Goal: Information Seeking & Learning: Find specific page/section

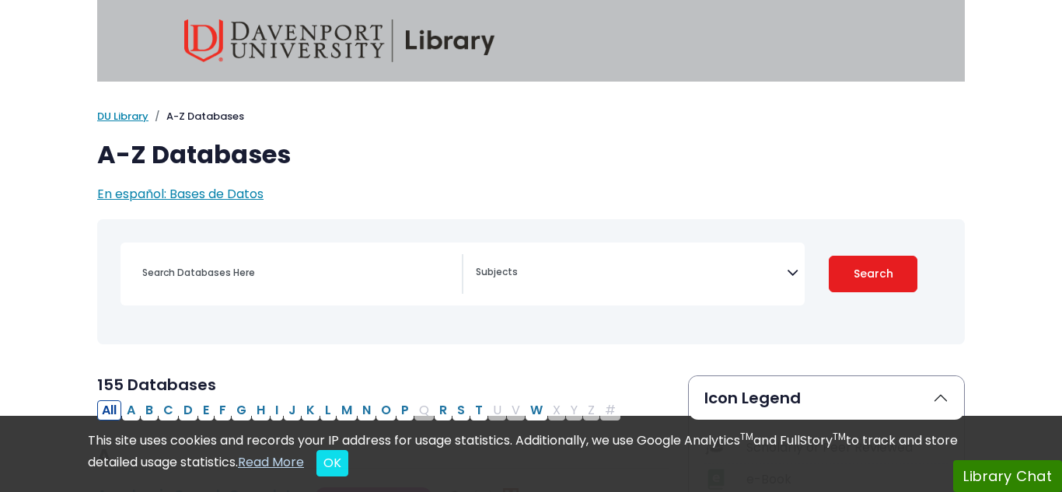
select select "Database Subject Filter"
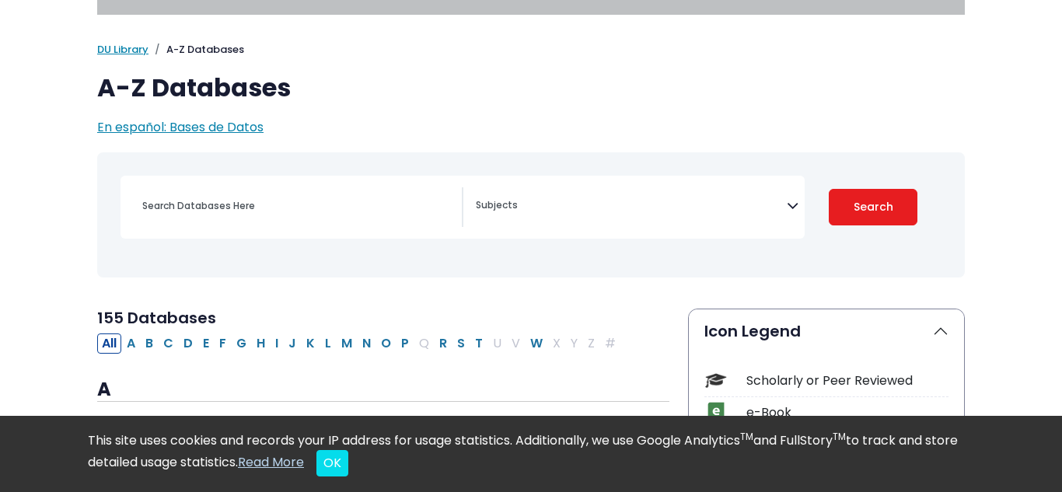
scroll to position [69, 0]
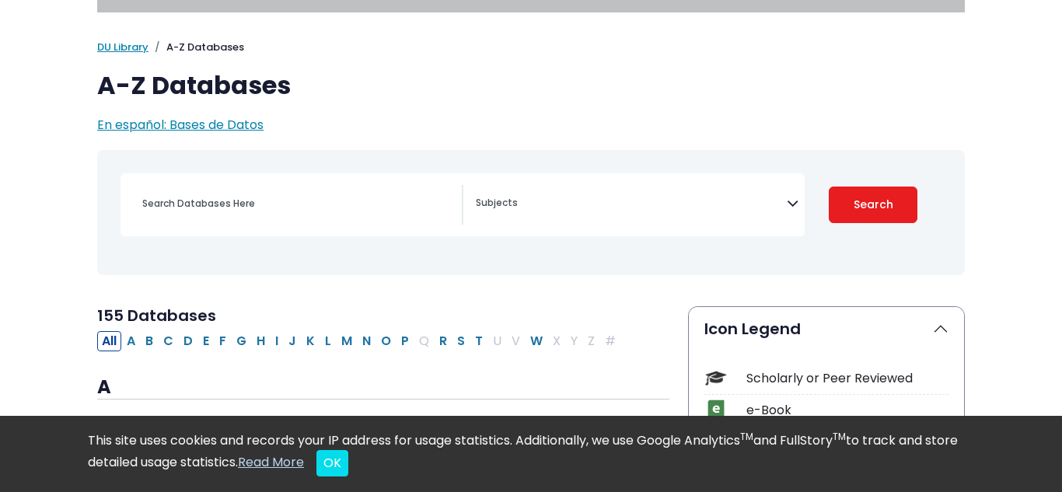
click at [328, 225] on div "[MEDICAL_DATA] Guide Accounting, Finance & Economics (ACCT, FINC & ECON) Advert…" at bounding box center [462, 204] width 684 height 63
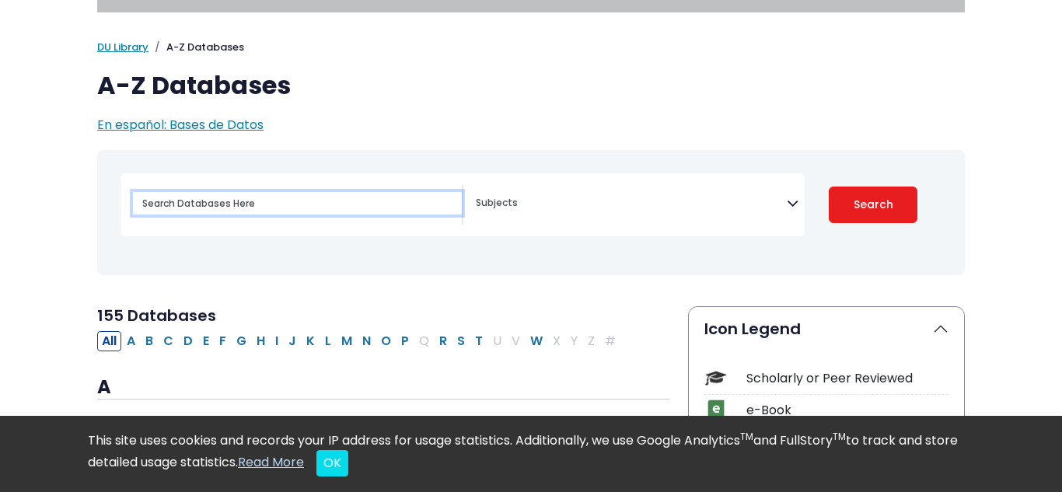
click at [269, 206] on input "Search database by title or keyword" at bounding box center [297, 203] width 329 height 23
type input "d"
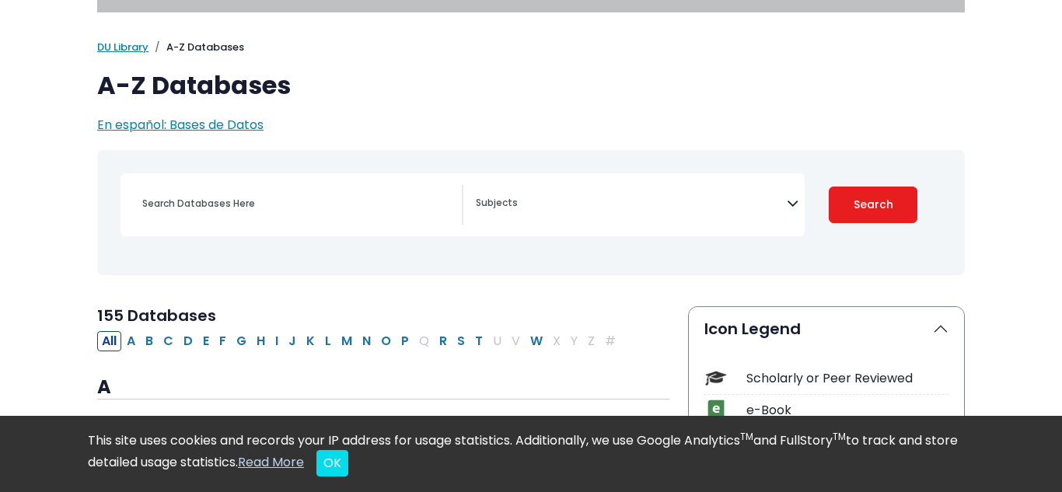
click at [693, 205] on textarea "Search" at bounding box center [631, 204] width 311 height 12
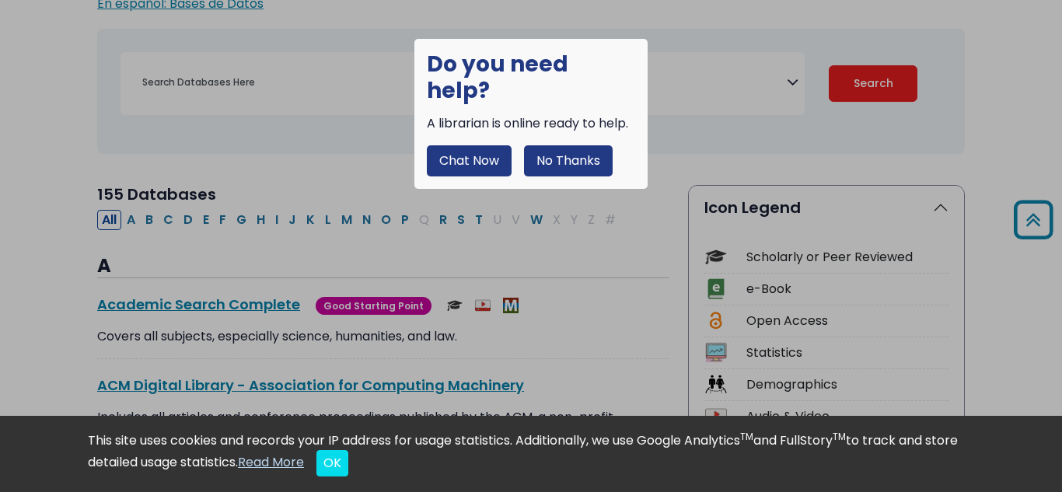
scroll to position [141, 0]
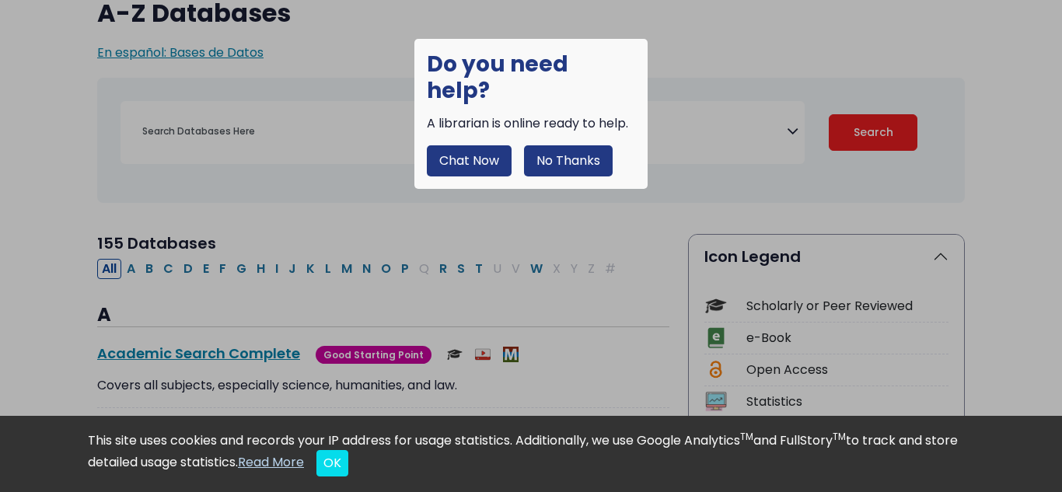
click at [578, 145] on button "No Thanks" at bounding box center [568, 160] width 89 height 31
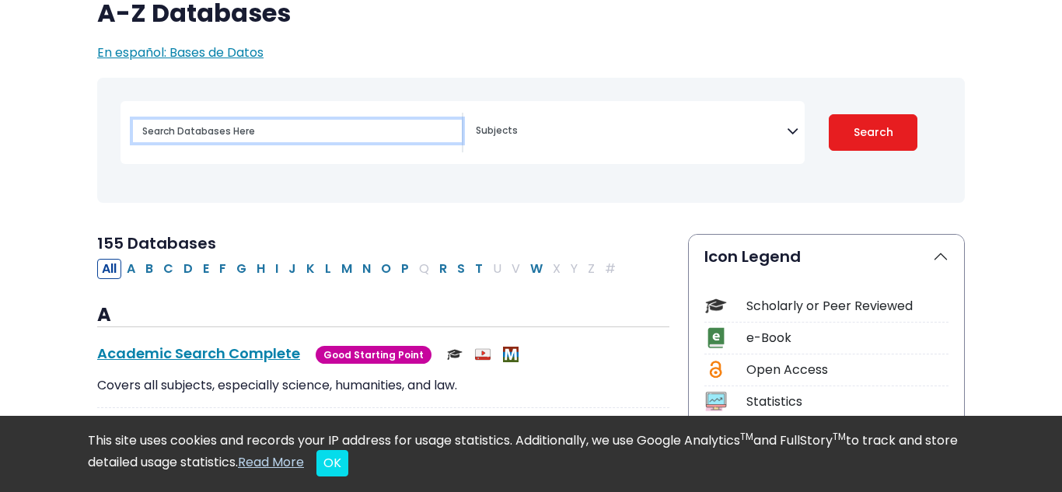
click at [419, 141] on input "Search database by title or keyword" at bounding box center [297, 131] width 329 height 23
type input "e"
type input "eng"
click at [829, 114] on button "Search" at bounding box center [873, 132] width 89 height 37
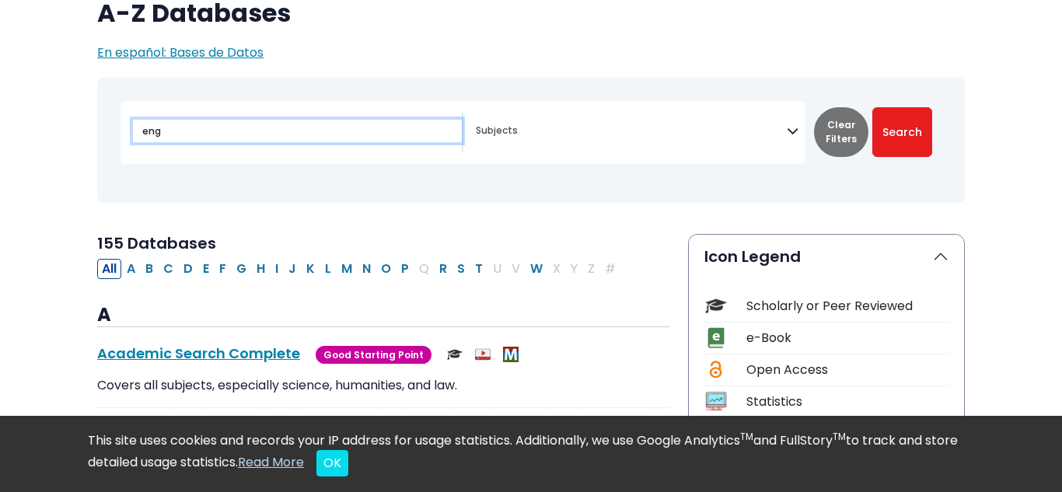
select select "Database Subject Filter"
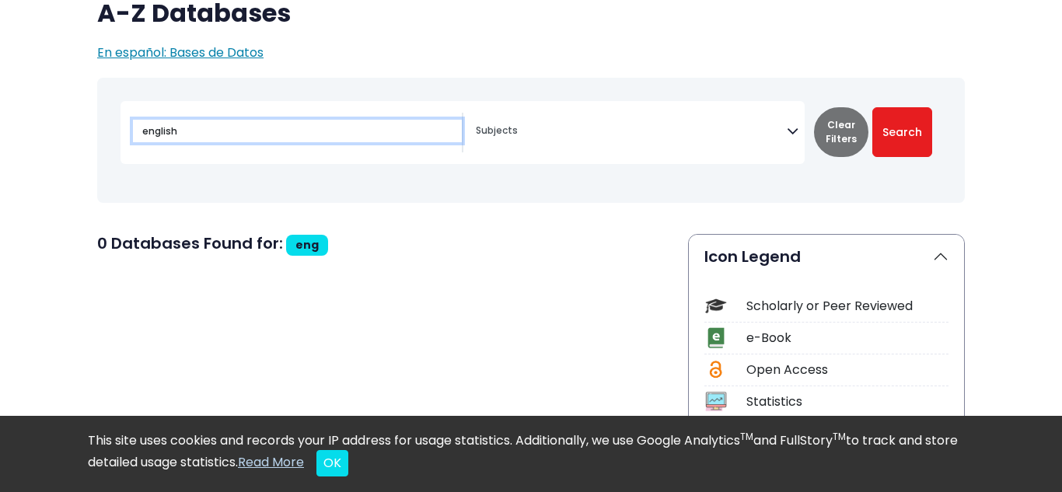
type input "english"
click at [872, 107] on button "Search" at bounding box center [902, 132] width 60 height 50
select select "Database Subject Filter"
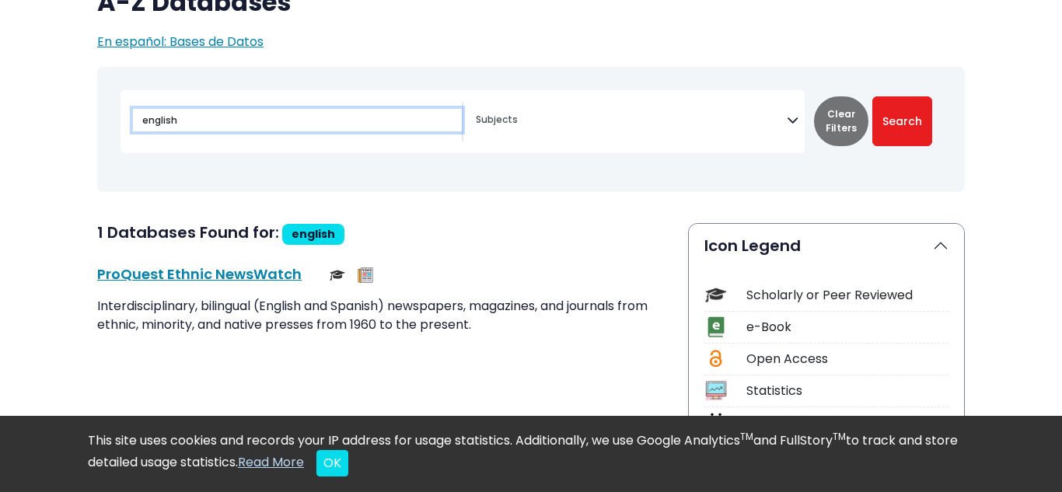
scroll to position [152, 0]
type input "e"
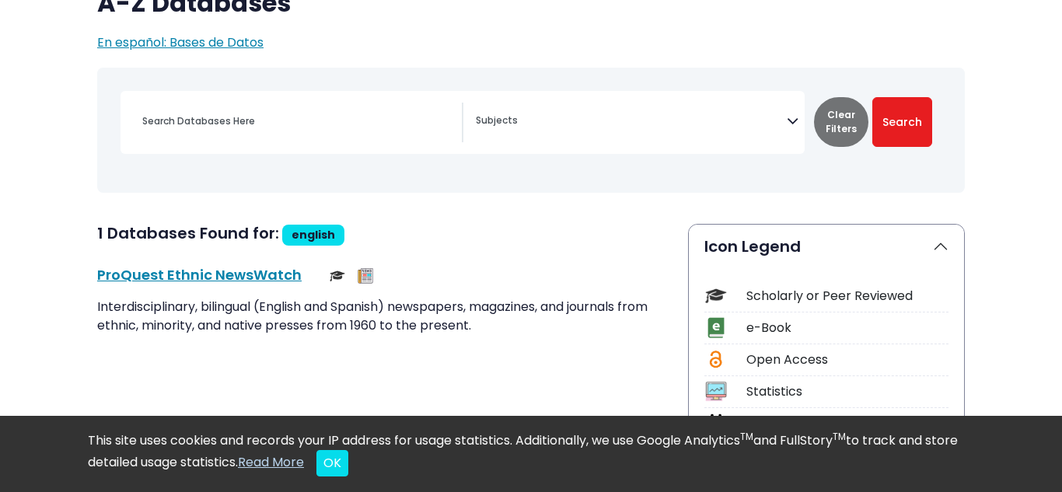
click at [631, 127] on textarea "Search" at bounding box center [631, 122] width 311 height 12
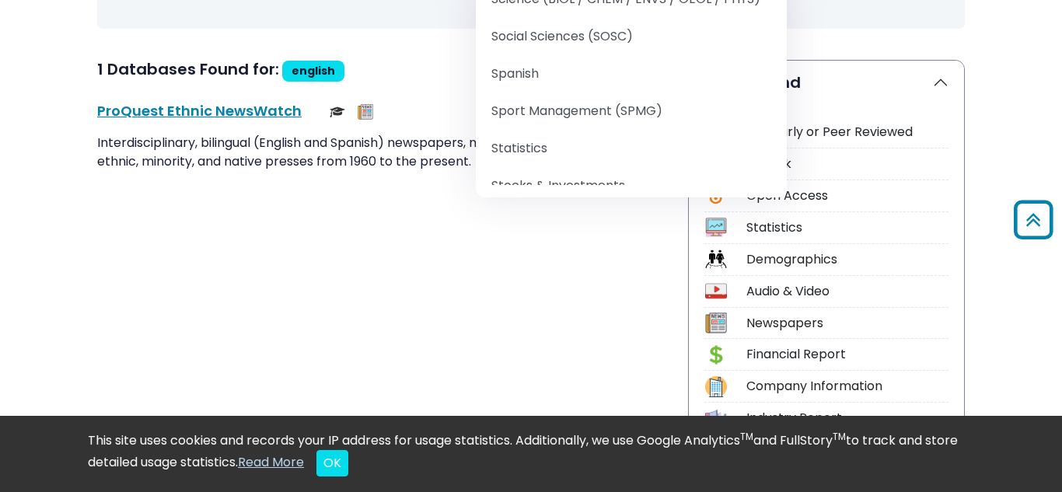
scroll to position [1932, 0]
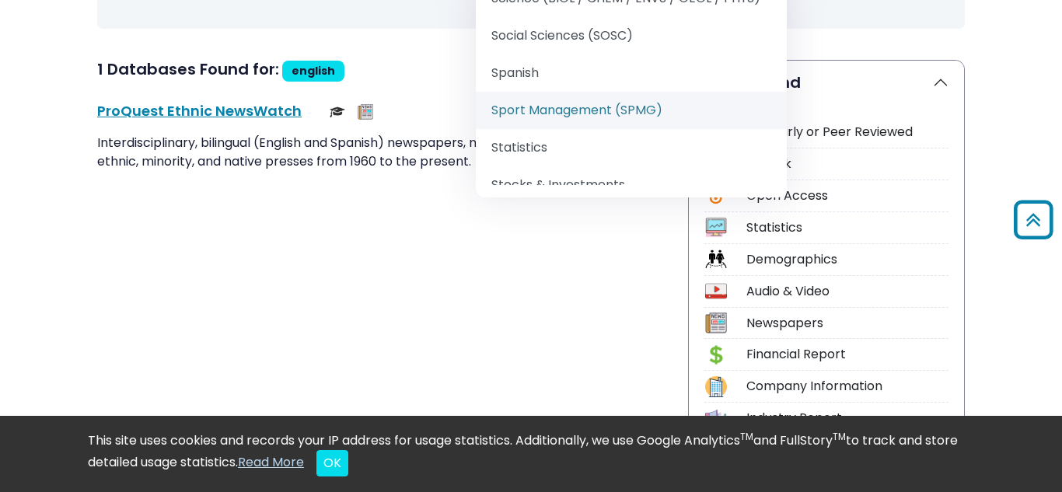
select select "219087"
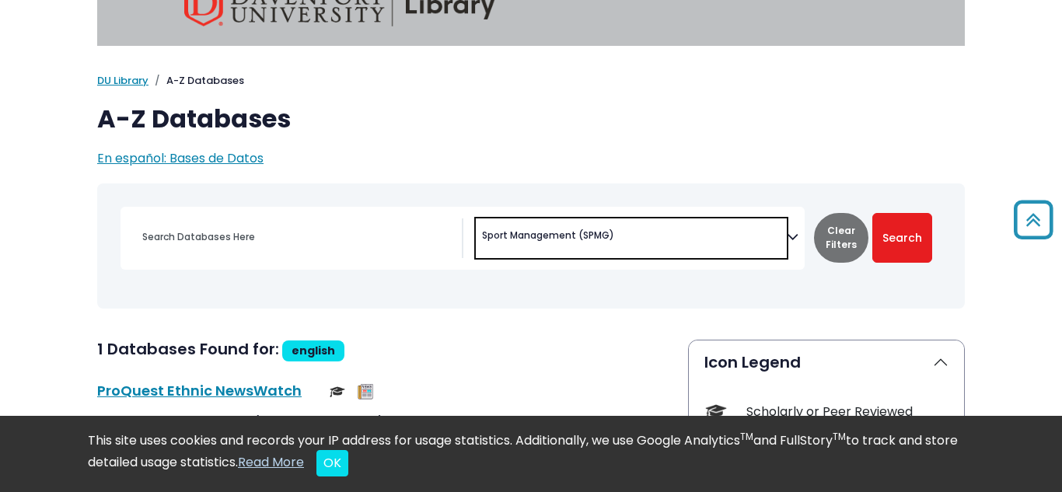
scroll to position [27, 0]
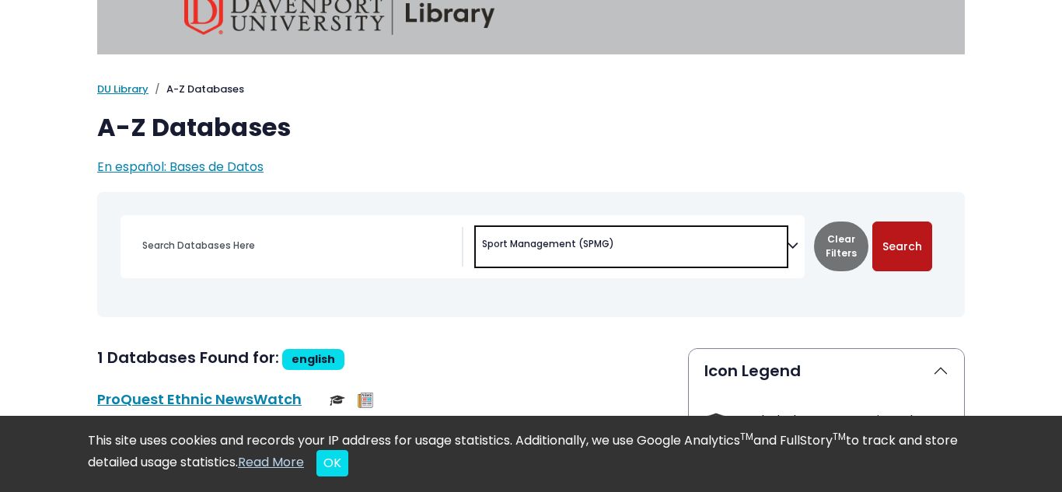
click at [911, 242] on button "Search" at bounding box center [902, 247] width 60 height 50
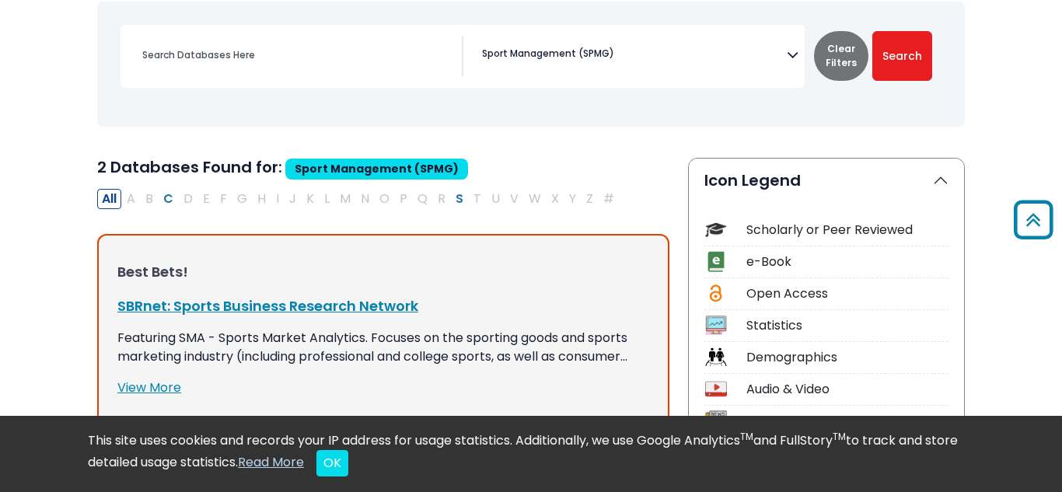
scroll to position [217, 0]
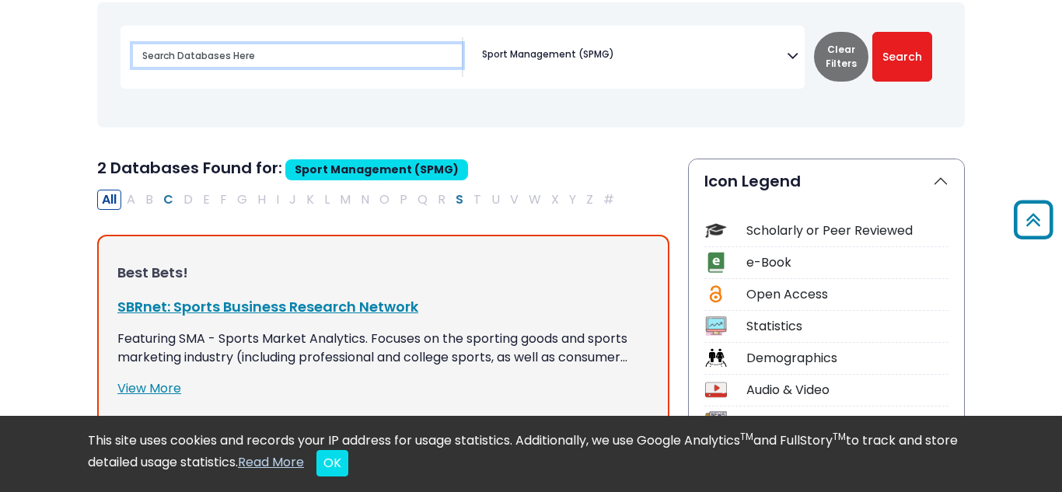
click at [375, 50] on input "Search database by title or keyword" at bounding box center [297, 55] width 329 height 23
type input "pro"
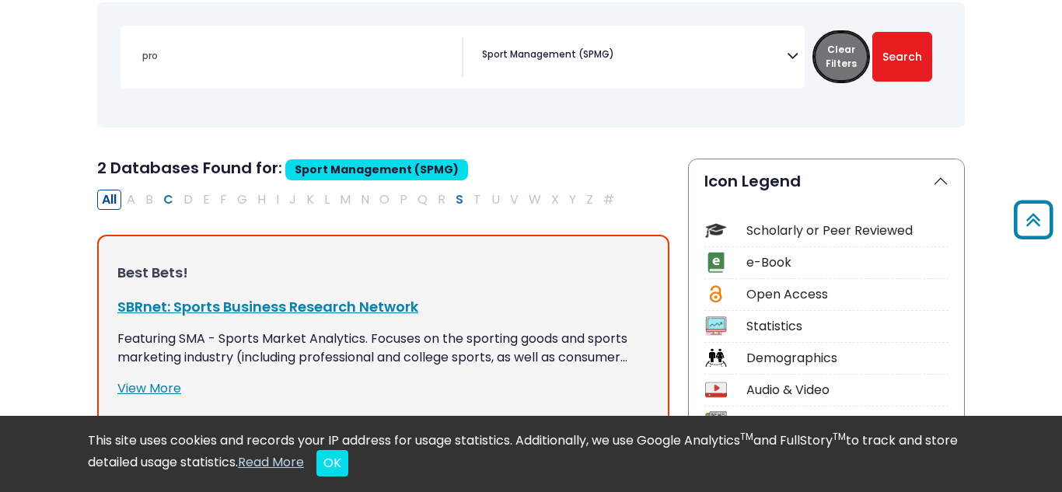
click at [818, 58] on button "Clear Filters" at bounding box center [841, 57] width 54 height 50
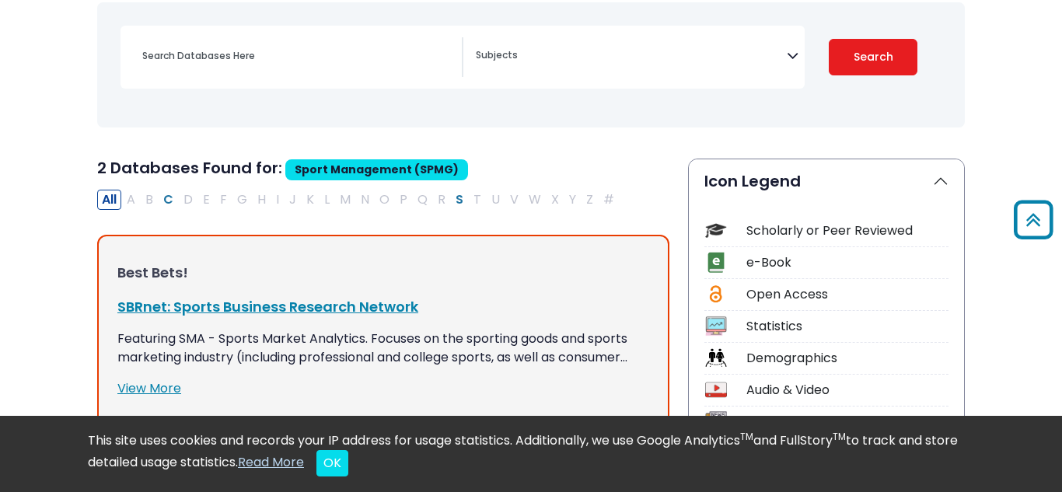
select select "Database Subject Filter"
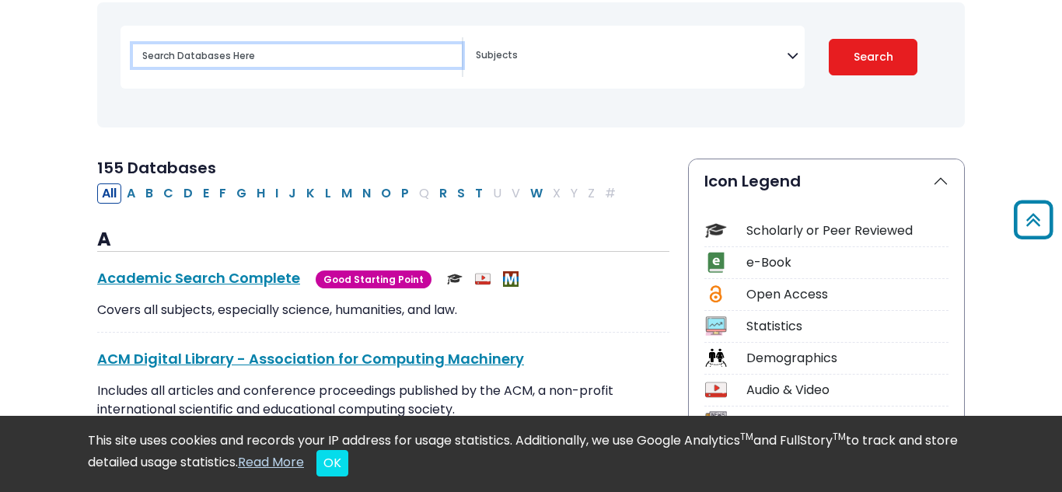
click at [407, 54] on input "Search database by title or keyword" at bounding box center [297, 55] width 329 height 23
type input "proquest"
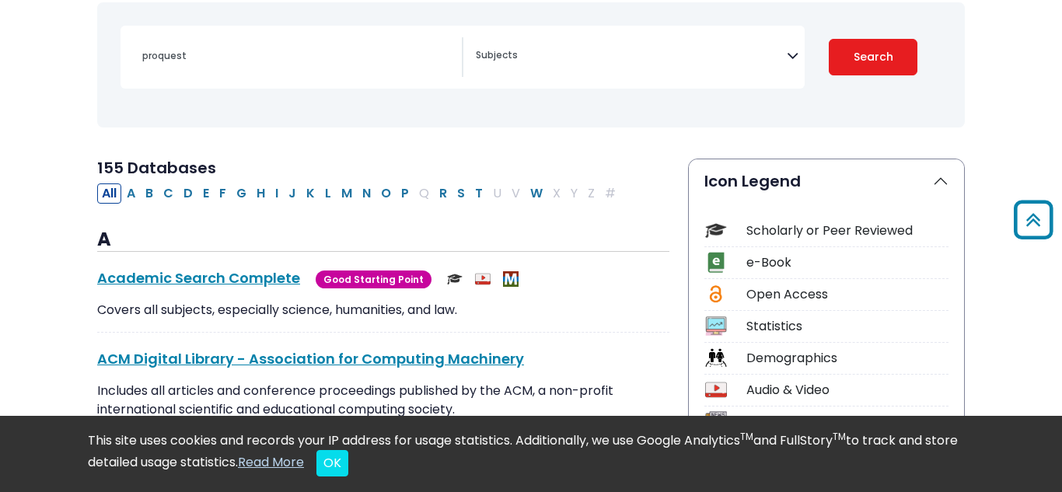
click at [792, 54] on icon "Search filters" at bounding box center [793, 52] width 12 height 23
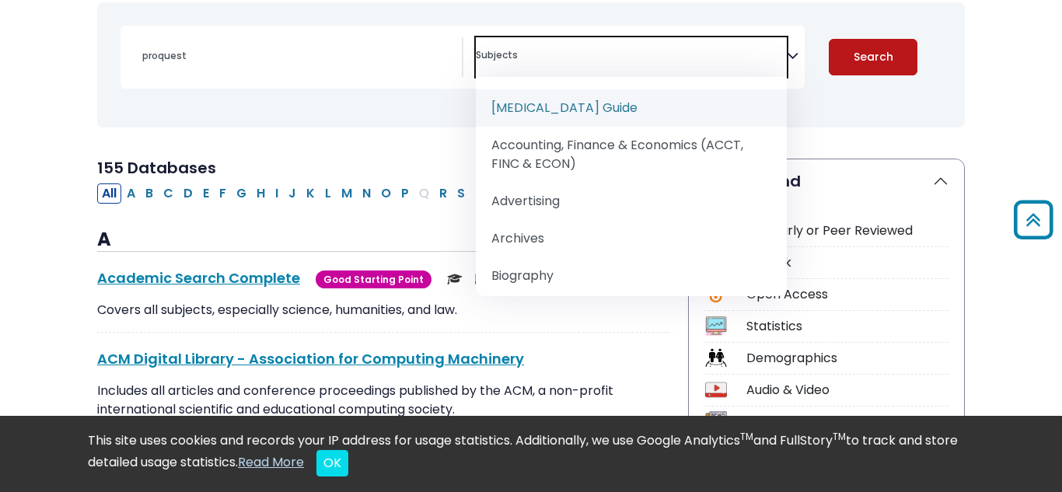
click at [863, 65] on button "Search" at bounding box center [873, 57] width 89 height 37
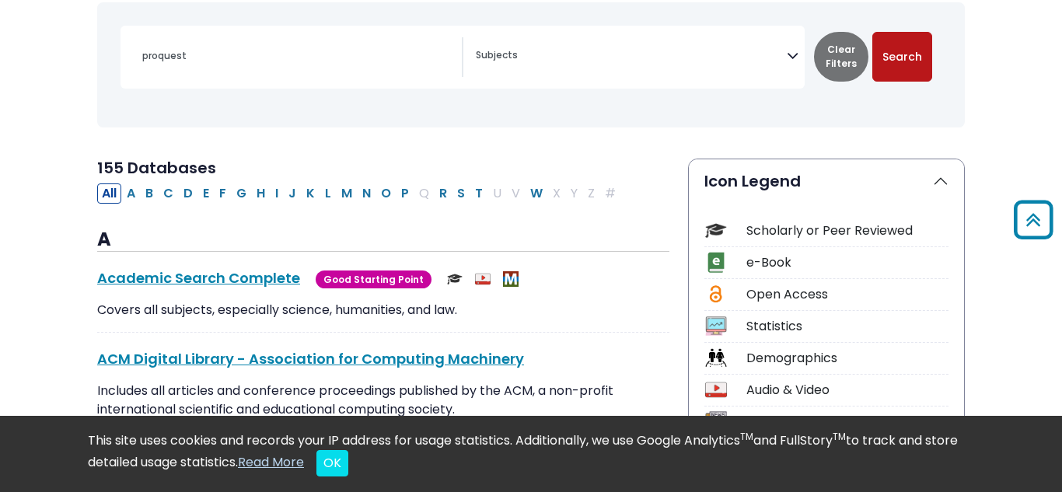
select select "Database Subject Filter"
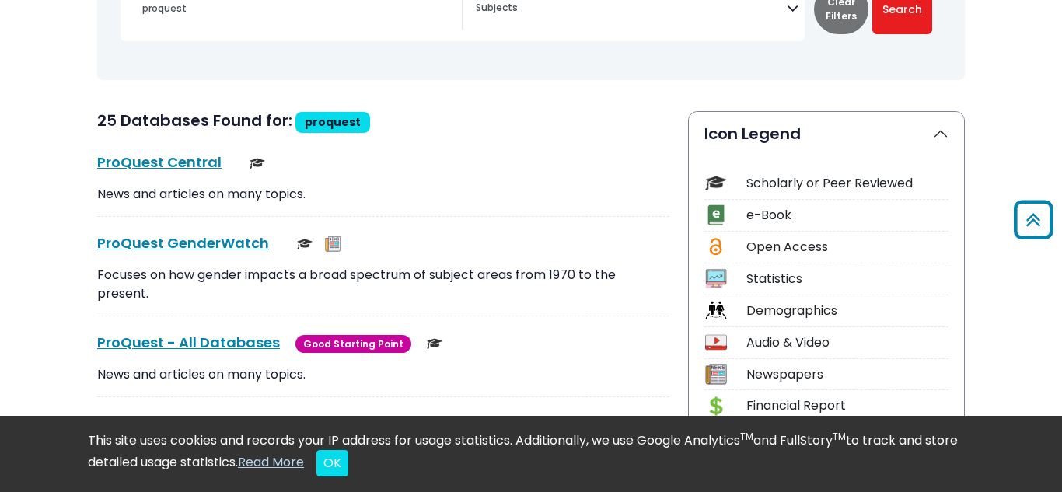
scroll to position [267, 0]
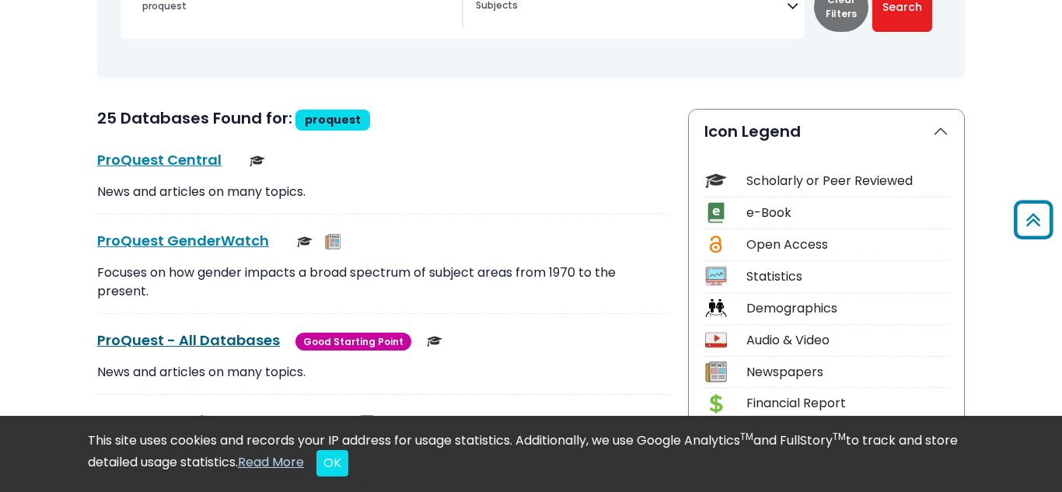
click at [225, 347] on link "ProQuest - All Databases This link opens in a new window" at bounding box center [188, 339] width 183 height 19
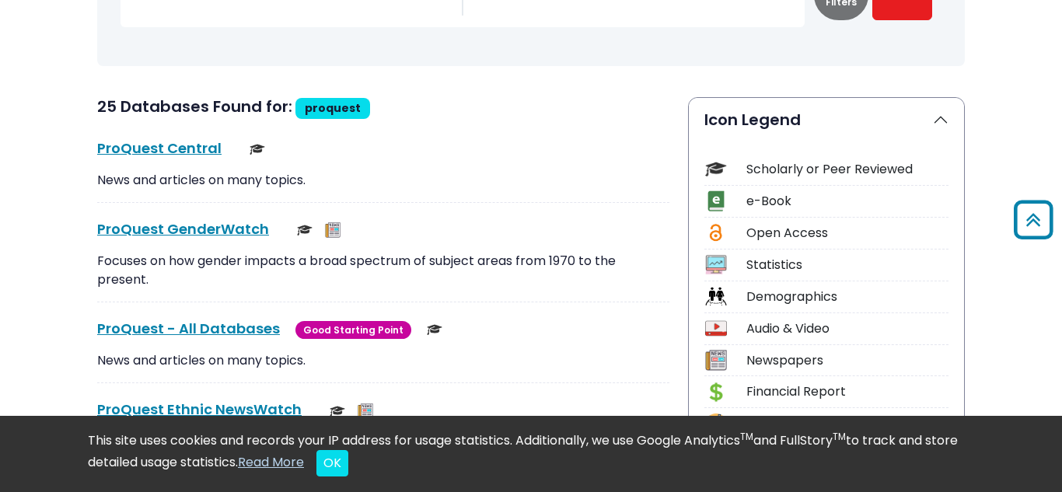
scroll to position [279, 0]
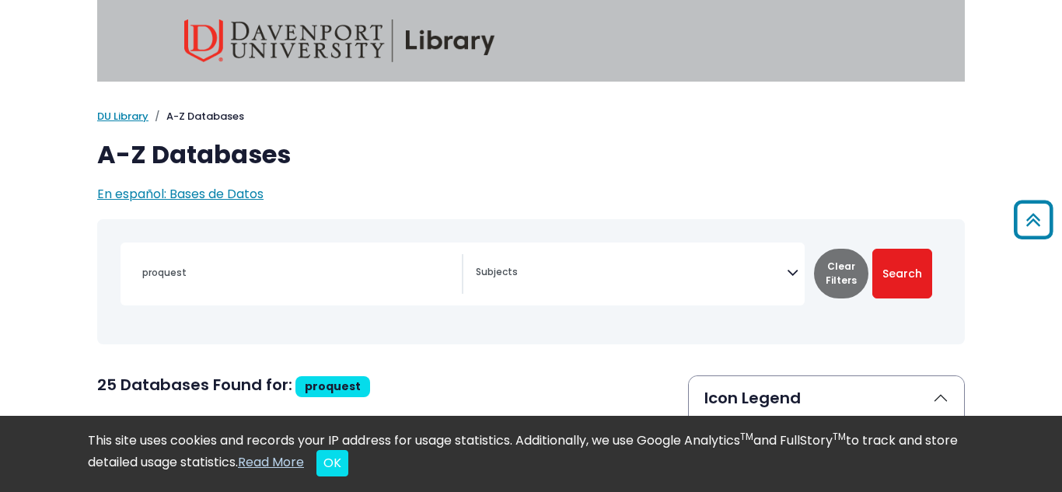
select select "Database Subject Filter"
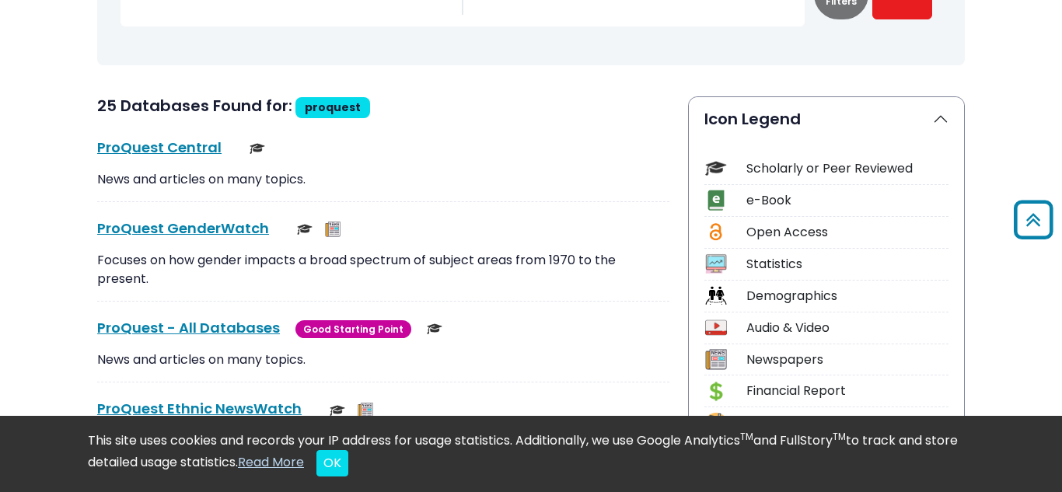
scroll to position [1091, 0]
